Goal: Information Seeking & Learning: Learn about a topic

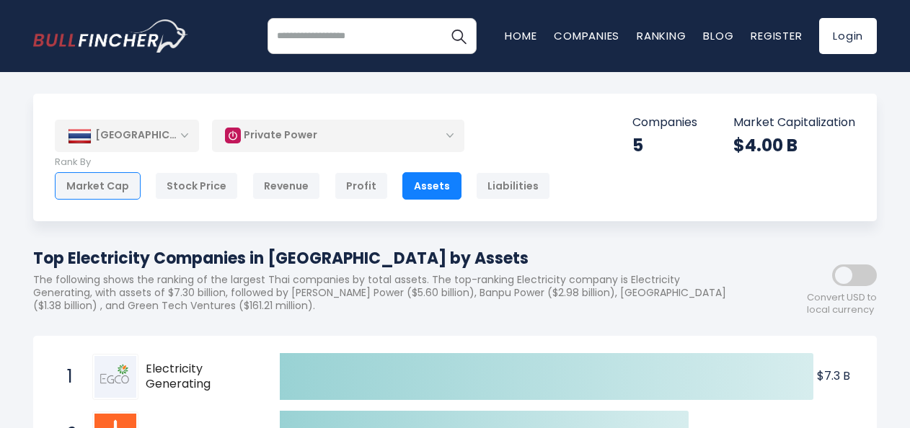
click at [81, 184] on div "Market Cap" at bounding box center [98, 185] width 86 height 27
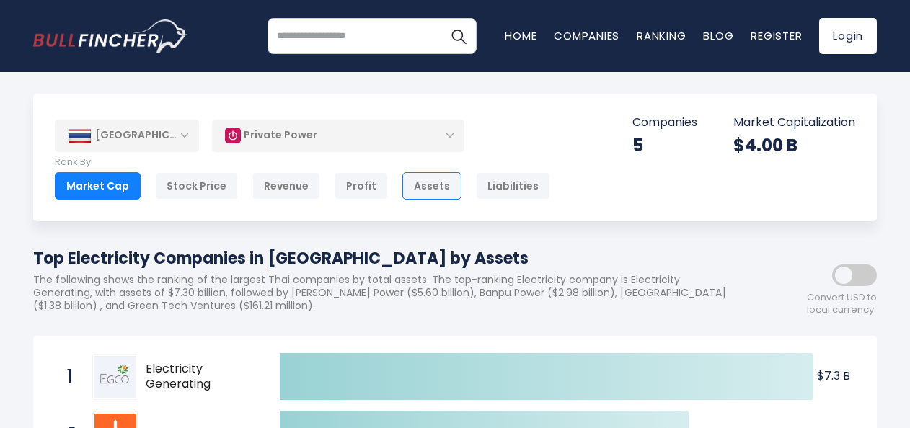
click at [413, 183] on div "Assets" at bounding box center [431, 185] width 59 height 27
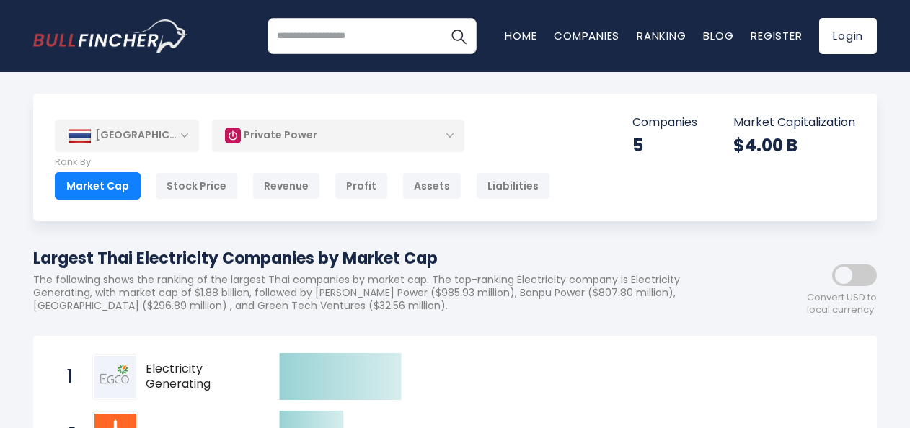
click at [301, 137] on div "Private Power" at bounding box center [338, 135] width 252 height 33
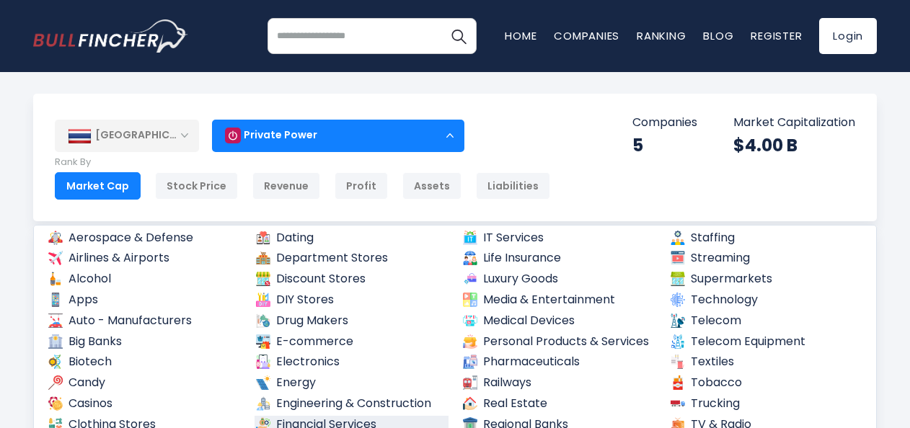
scroll to position [144, 0]
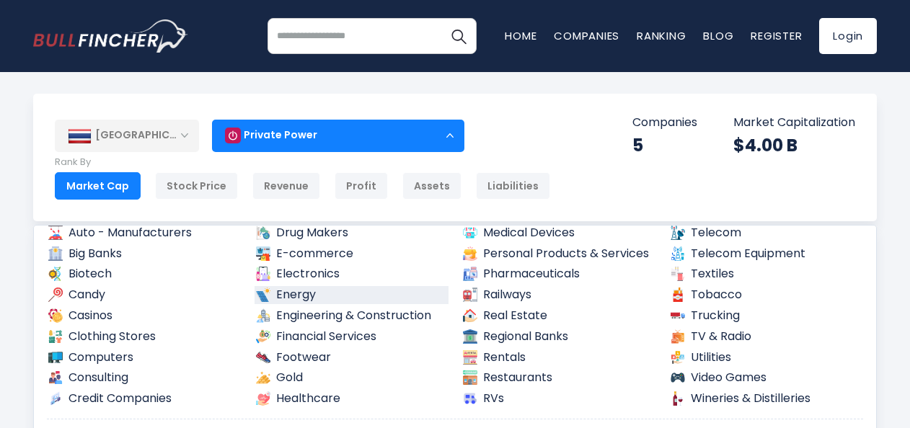
click at [287, 298] on link "Energy" at bounding box center [351, 295] width 195 height 18
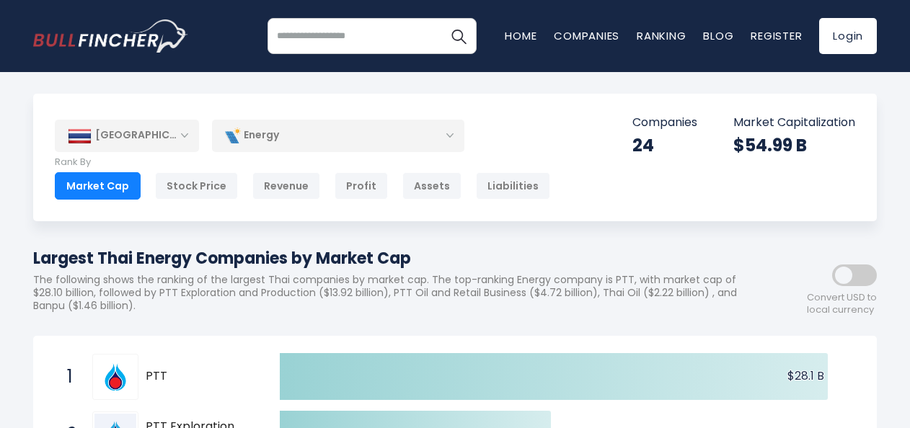
click at [288, 140] on div "Energy" at bounding box center [338, 135] width 252 height 33
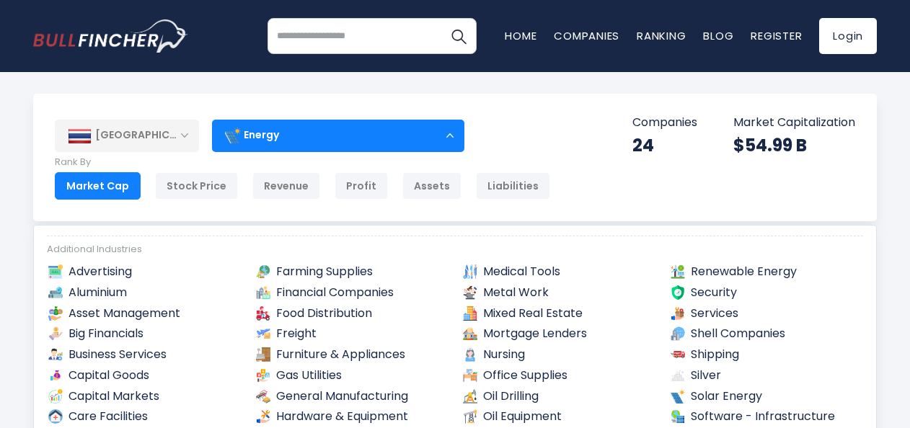
scroll to position [360, 0]
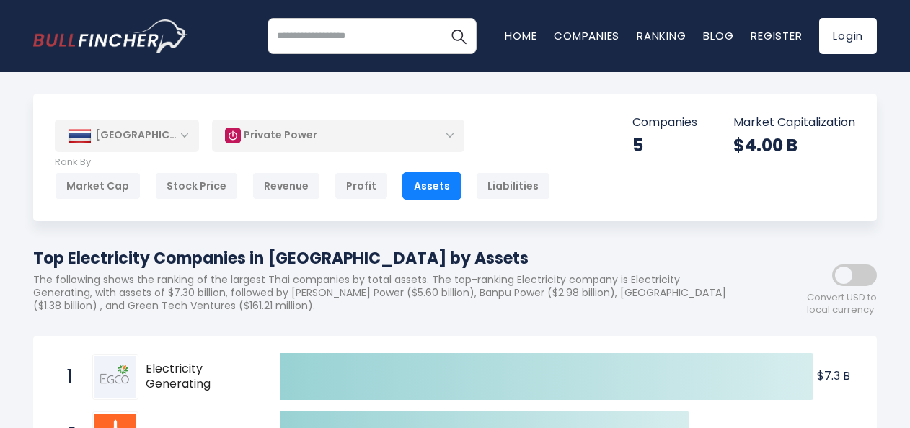
click at [448, 137] on div "Private Power" at bounding box center [338, 135] width 252 height 33
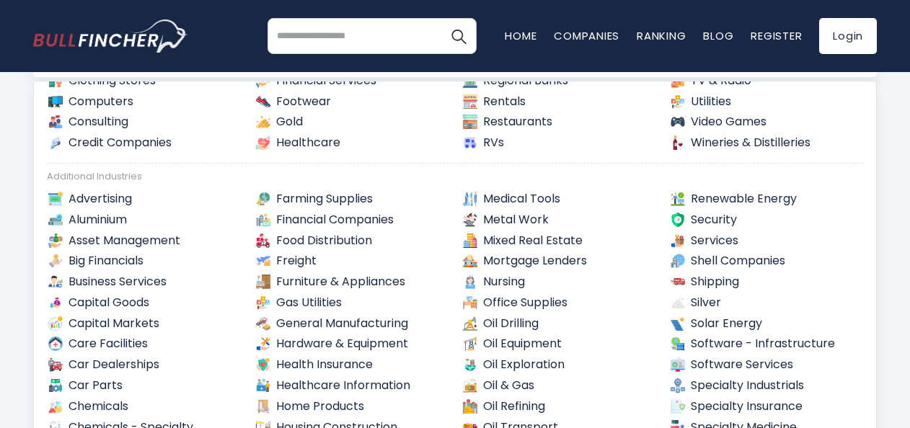
scroll to position [288, 0]
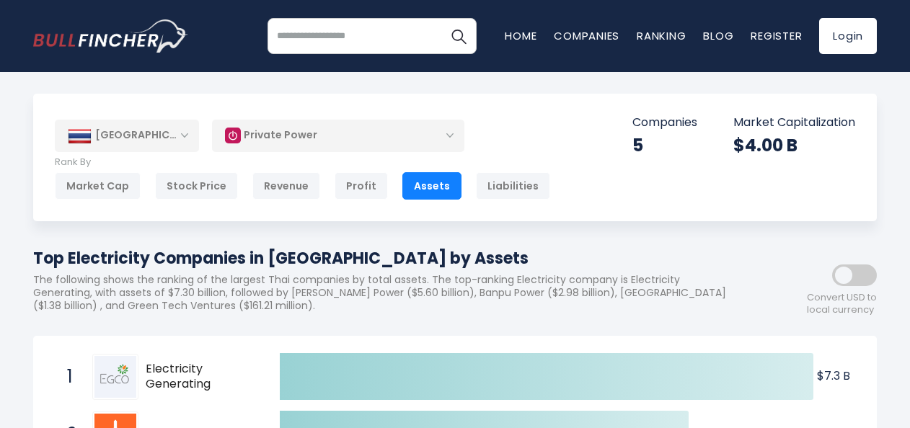
click at [337, 131] on div "Private Power" at bounding box center [338, 135] width 252 height 33
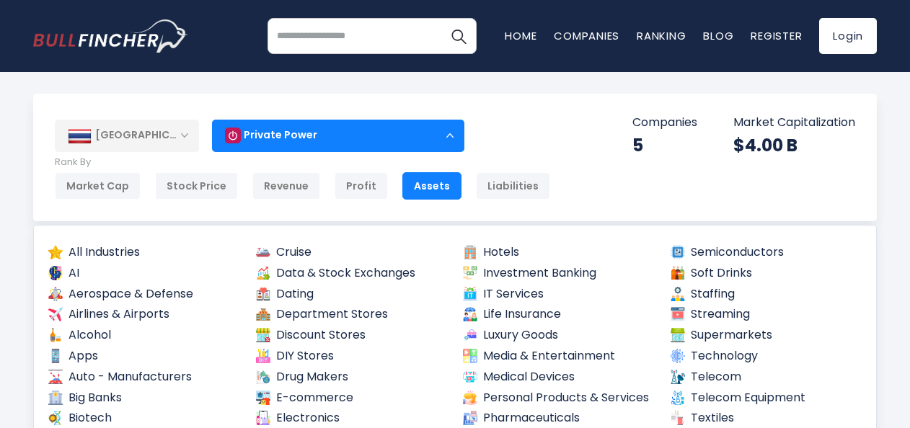
drag, startPoint x: 337, startPoint y: 131, endPoint x: 173, endPoint y: 138, distance: 164.5
click at [334, 133] on div "Private Power" at bounding box center [338, 135] width 252 height 33
